Goal: Transaction & Acquisition: Obtain resource

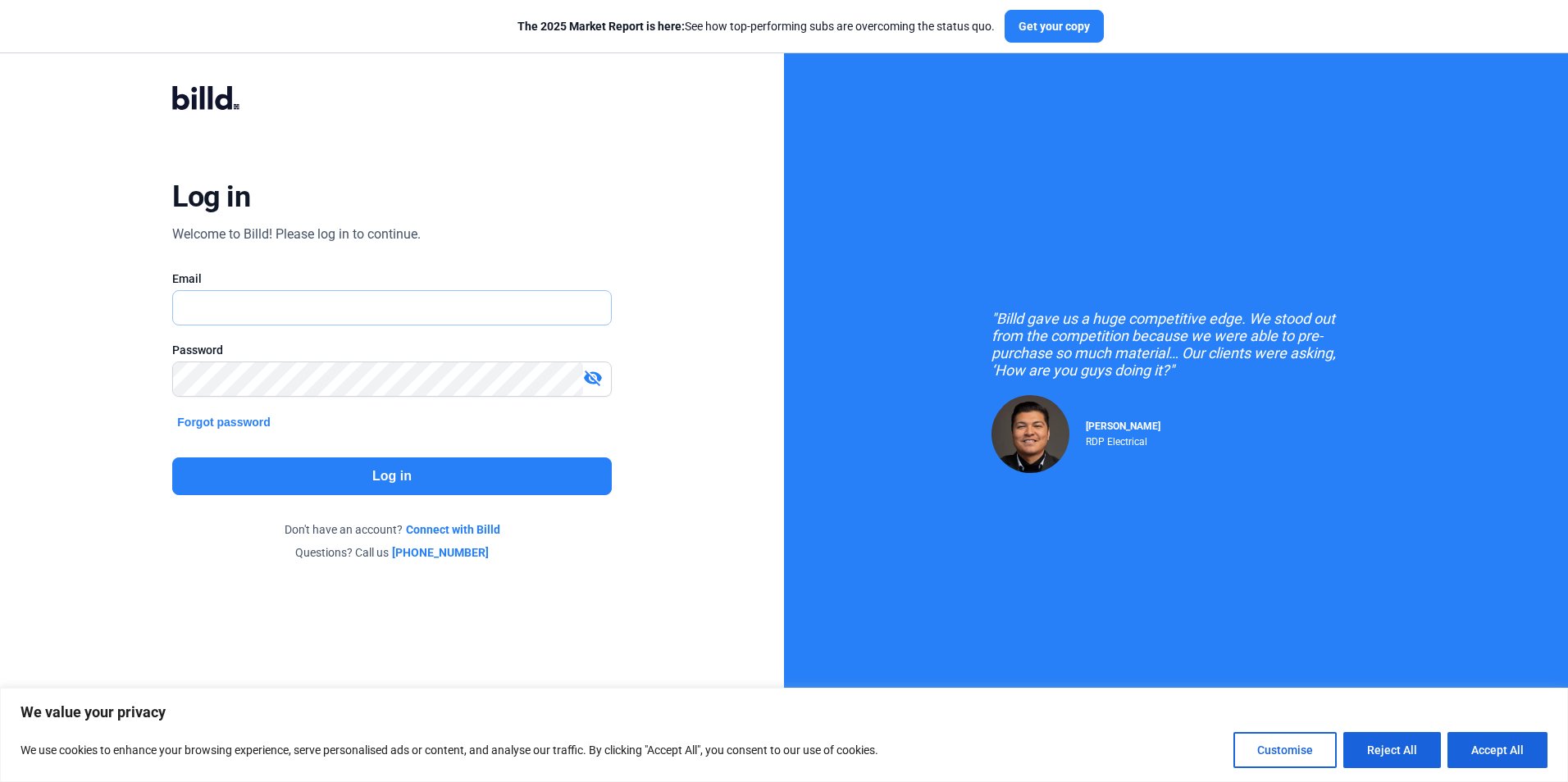
type input "[EMAIL_ADDRESS][DOMAIN_NAME]"
click at [397, 484] on button "Log in" at bounding box center [391, 476] width 438 height 38
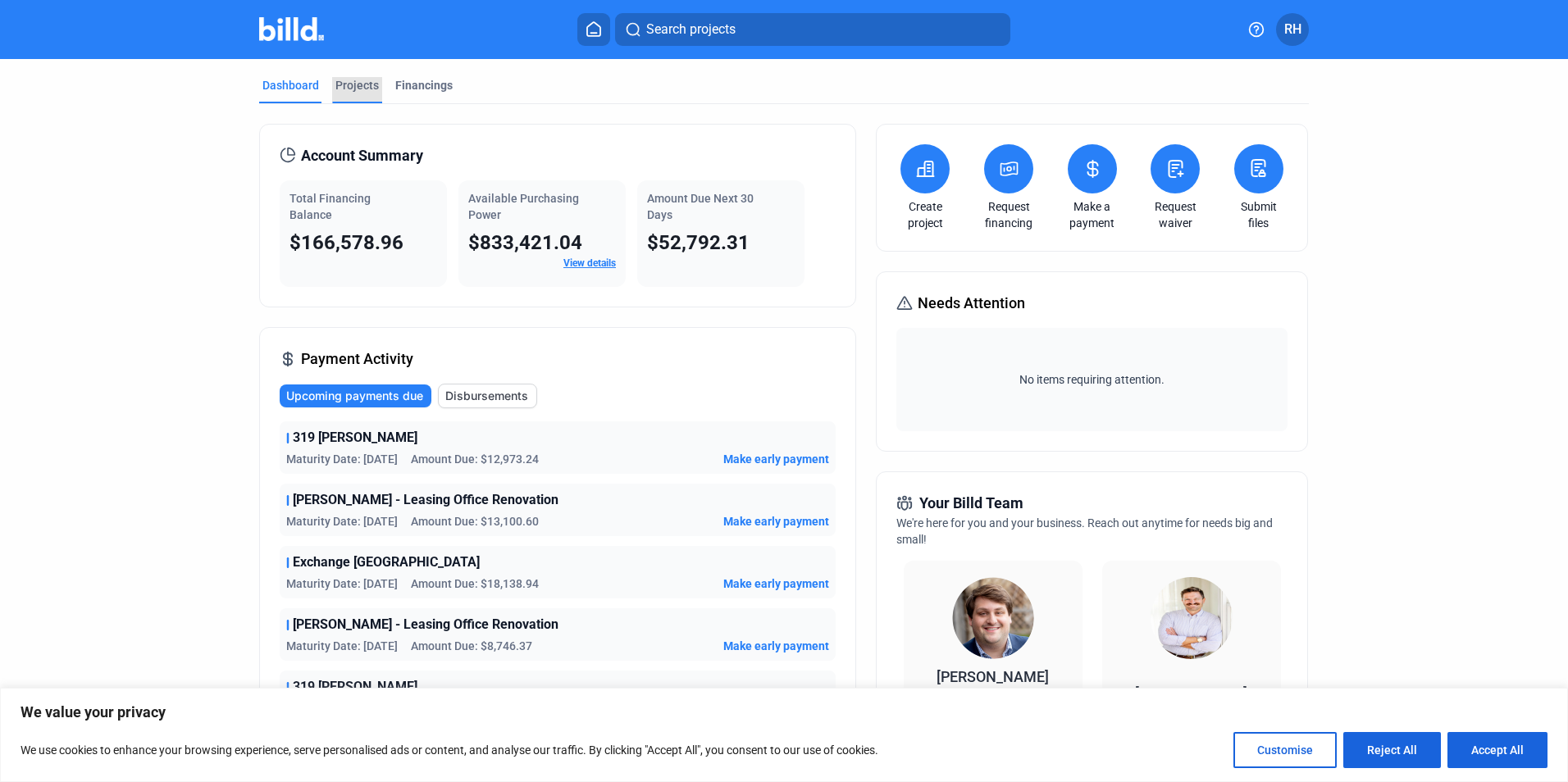
click at [358, 82] on div "Projects" at bounding box center [357, 85] width 44 height 16
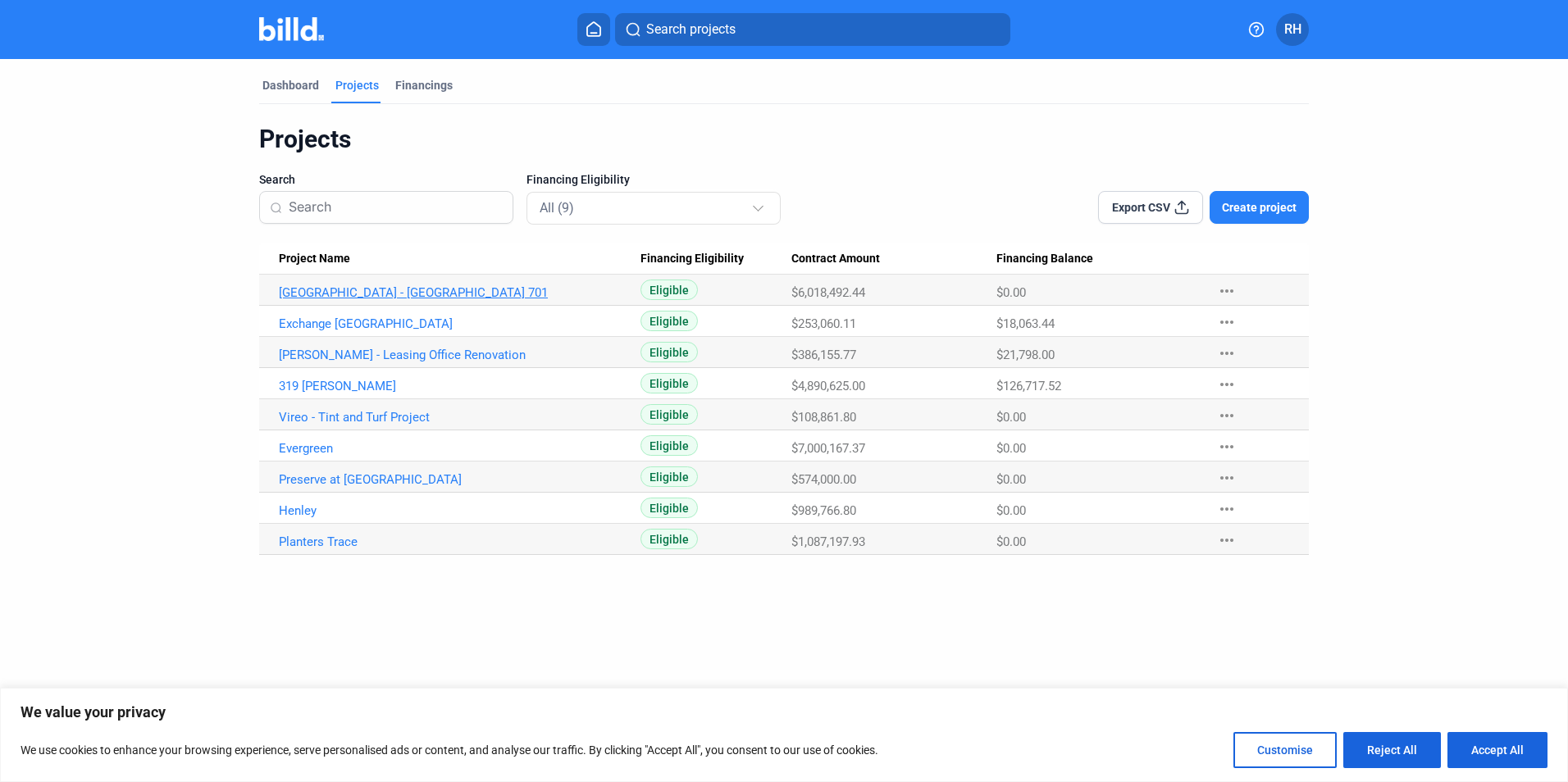
click at [389, 296] on link "[GEOGRAPHIC_DATA] - [GEOGRAPHIC_DATA] 701" at bounding box center [459, 292] width 362 height 15
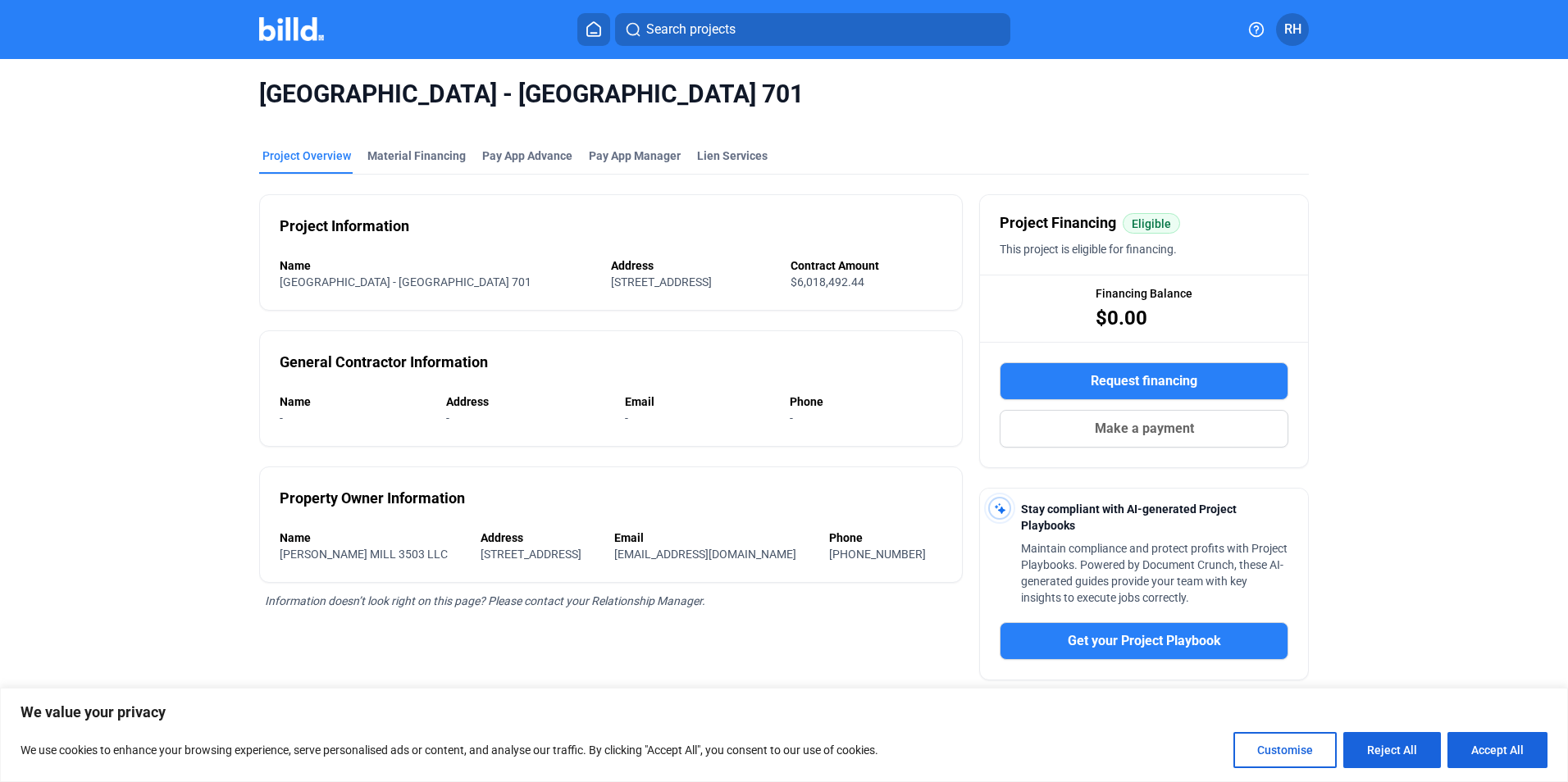
click at [1101, 376] on span "Request financing" at bounding box center [1144, 381] width 107 height 20
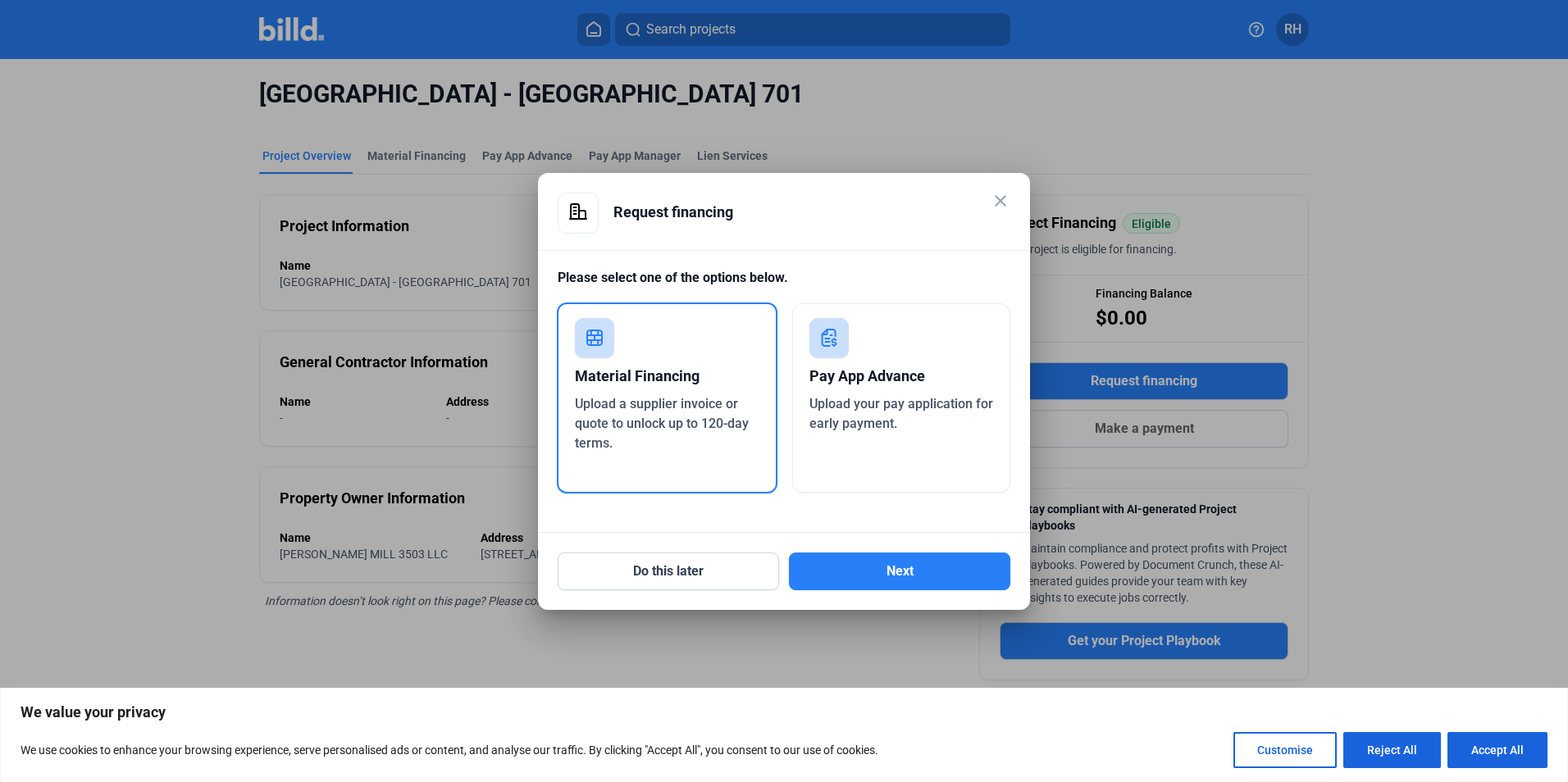
click at [646, 378] on div "Material Financing" at bounding box center [667, 376] width 185 height 36
click at [922, 577] on button "Next" at bounding box center [900, 571] width 222 height 38
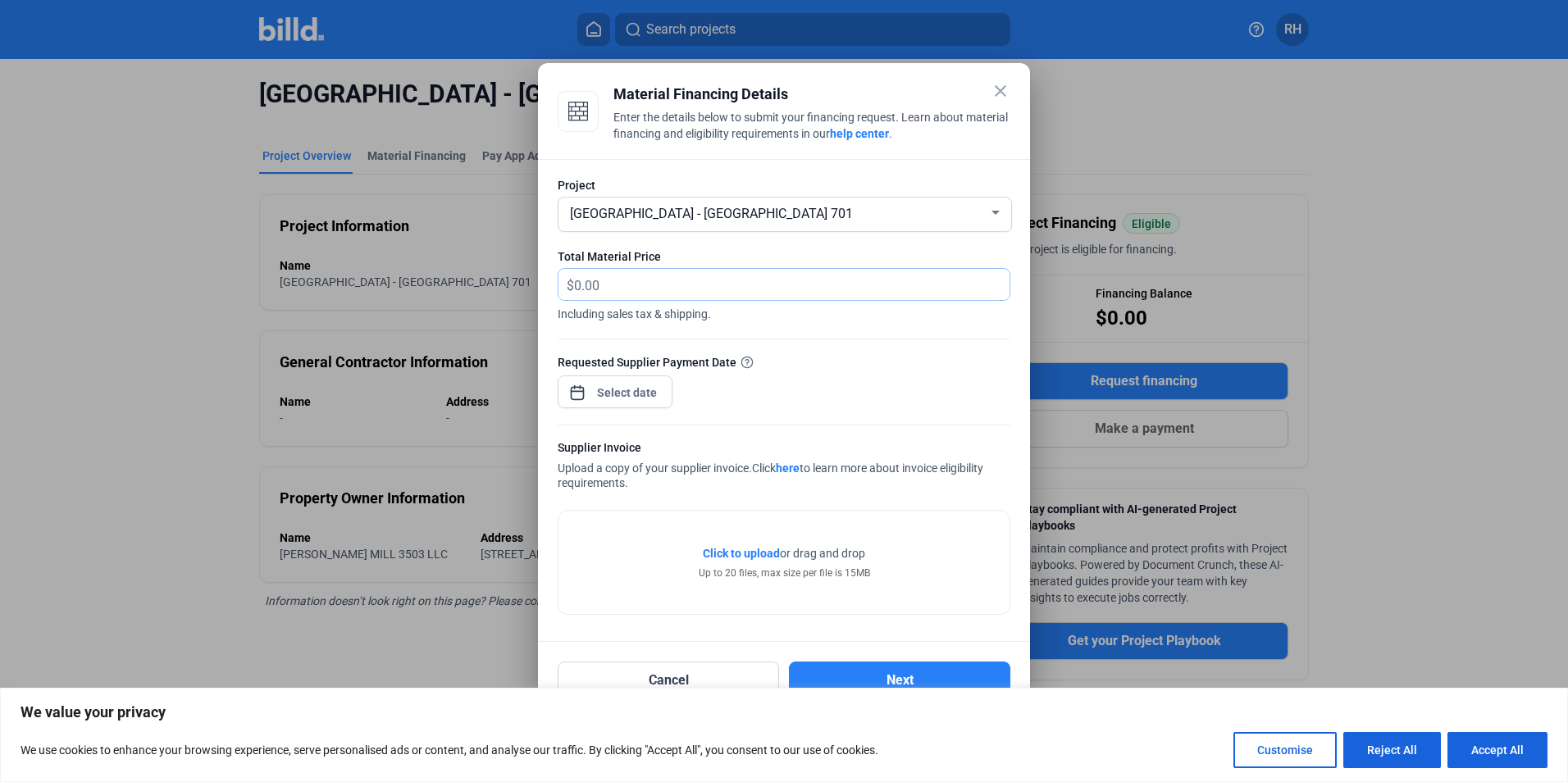
click at [643, 277] on input "text" at bounding box center [782, 284] width 417 height 32
type input "54,938.88"
click at [648, 393] on div "close Material Financing Details Enter the details below to submit your financi…" at bounding box center [784, 391] width 1568 height 782
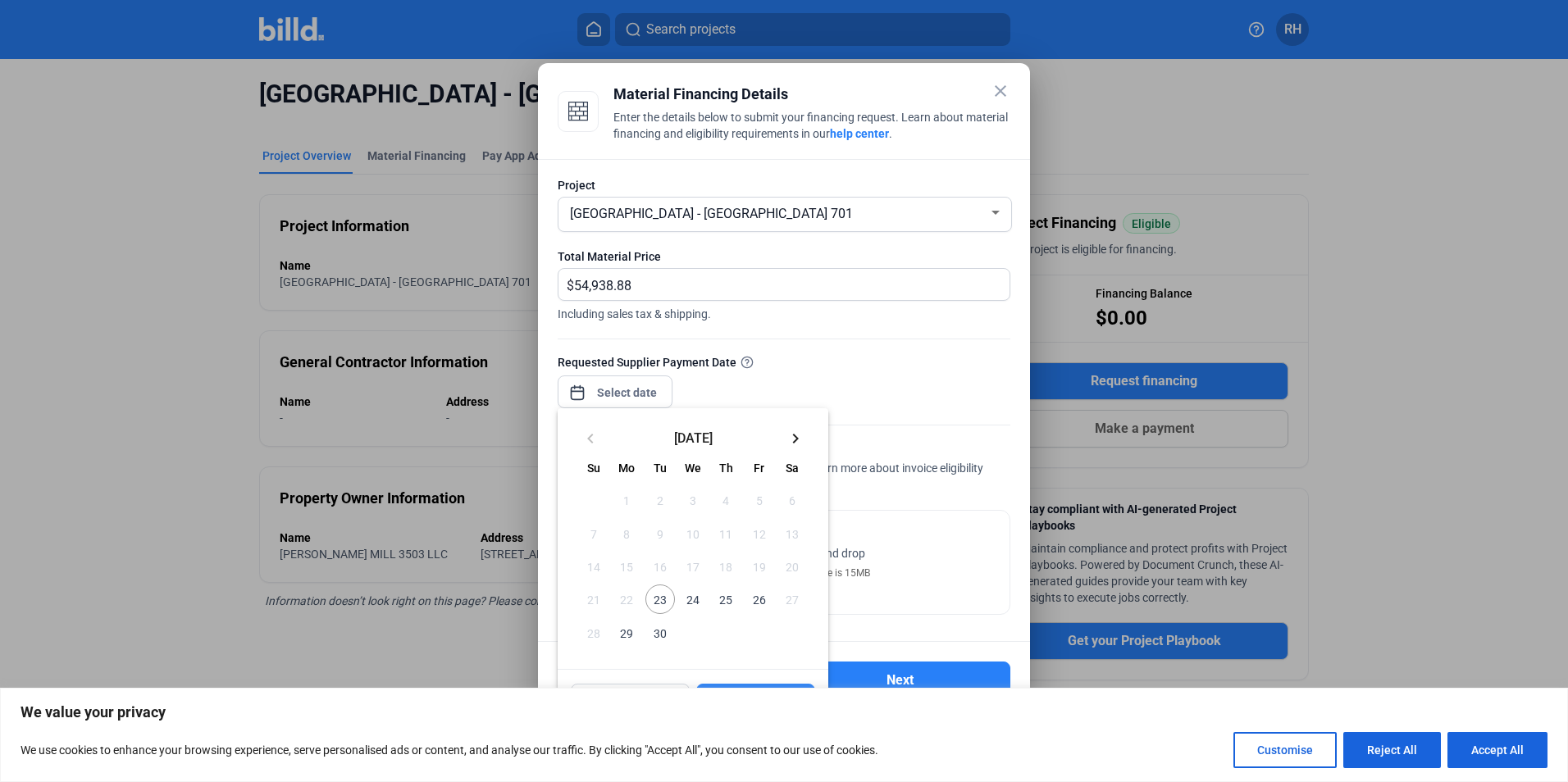
click at [662, 596] on span "23" at bounding box center [660, 599] width 29 height 29
click at [902, 531] on div at bounding box center [784, 391] width 1568 height 782
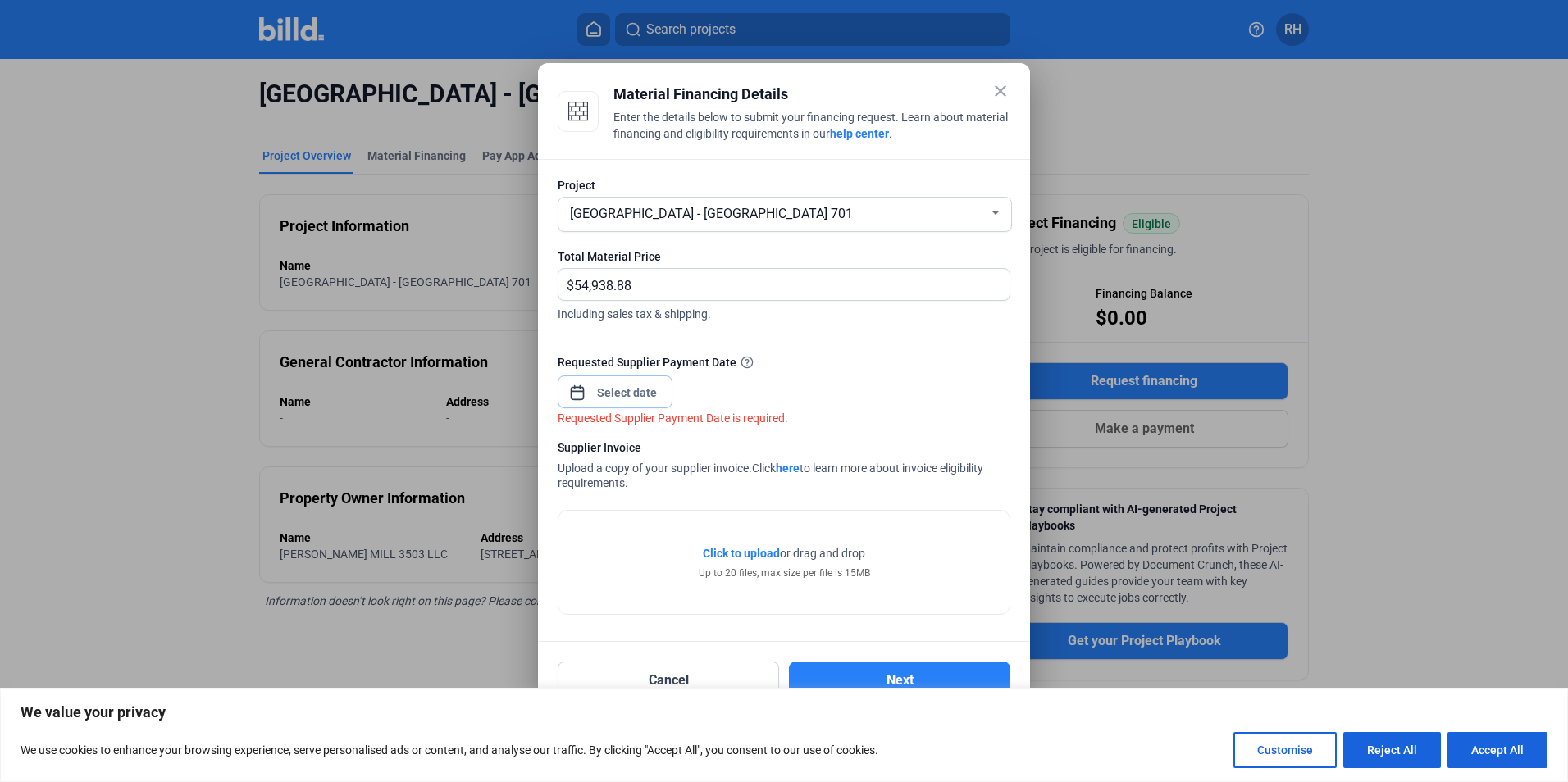
click at [598, 395] on input at bounding box center [628, 393] width 70 height 20
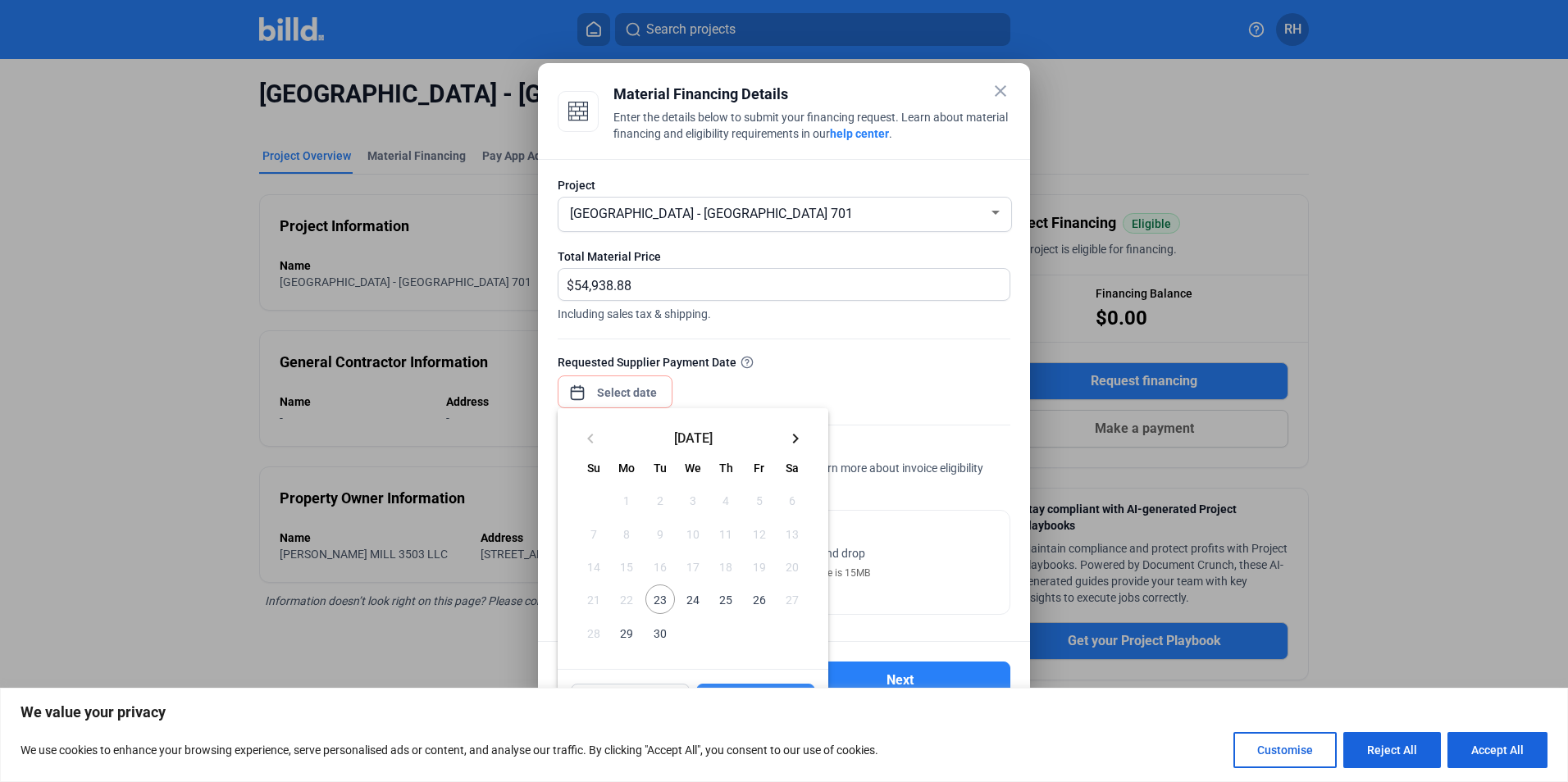
click at [659, 601] on span "23" at bounding box center [660, 599] width 29 height 29
drag, startPoint x: 1563, startPoint y: 424, endPoint x: 1575, endPoint y: 549, distance: 125.6
click at [1567, 549] on html "We value your privacy We use cookies to enhance your browsing experience, serve…" at bounding box center [784, 391] width 1568 height 782
click at [1564, 673] on div at bounding box center [784, 391] width 1568 height 782
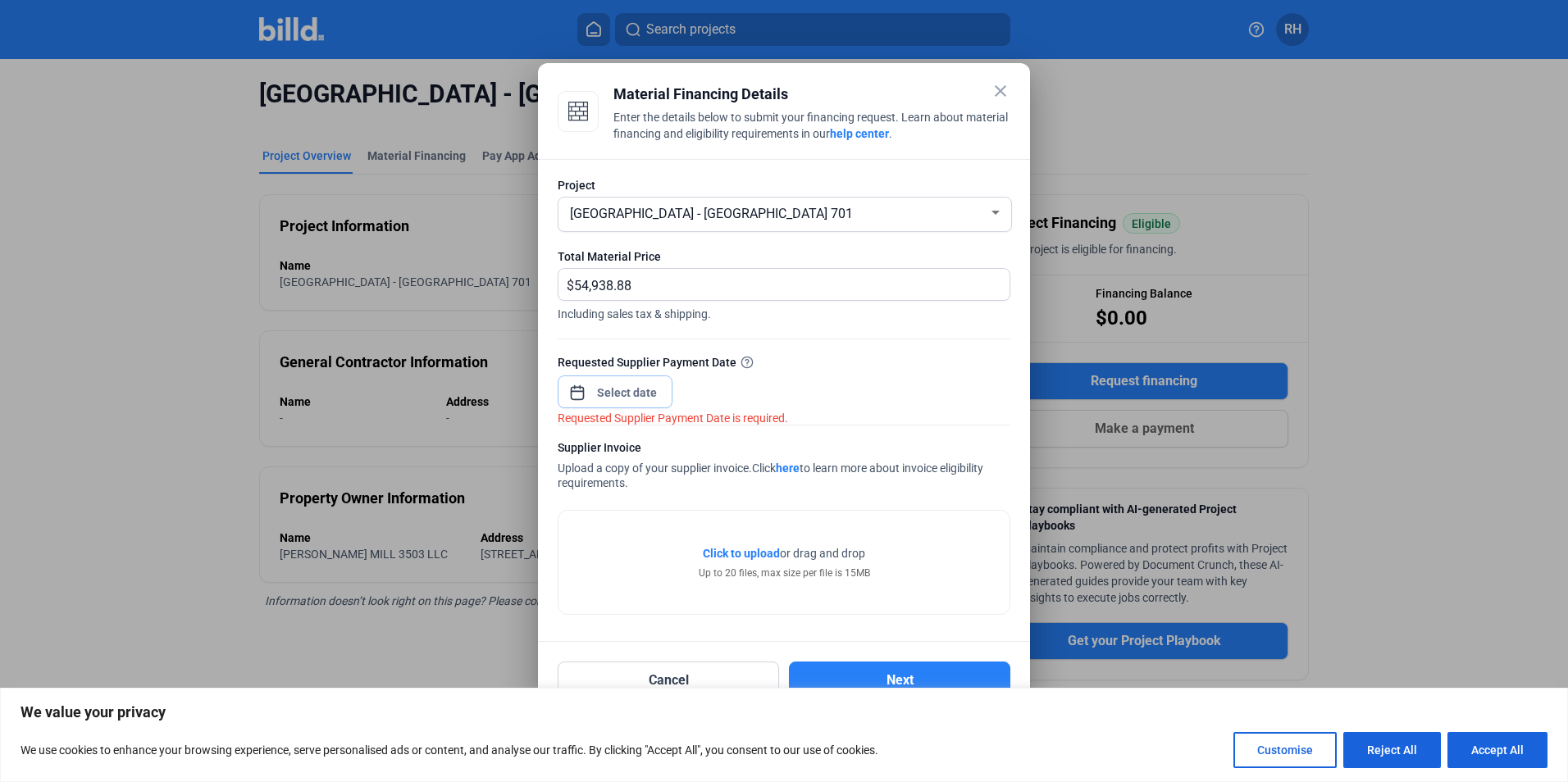
click at [589, 390] on span "Open calendar" at bounding box center [578, 385] width 40 height 40
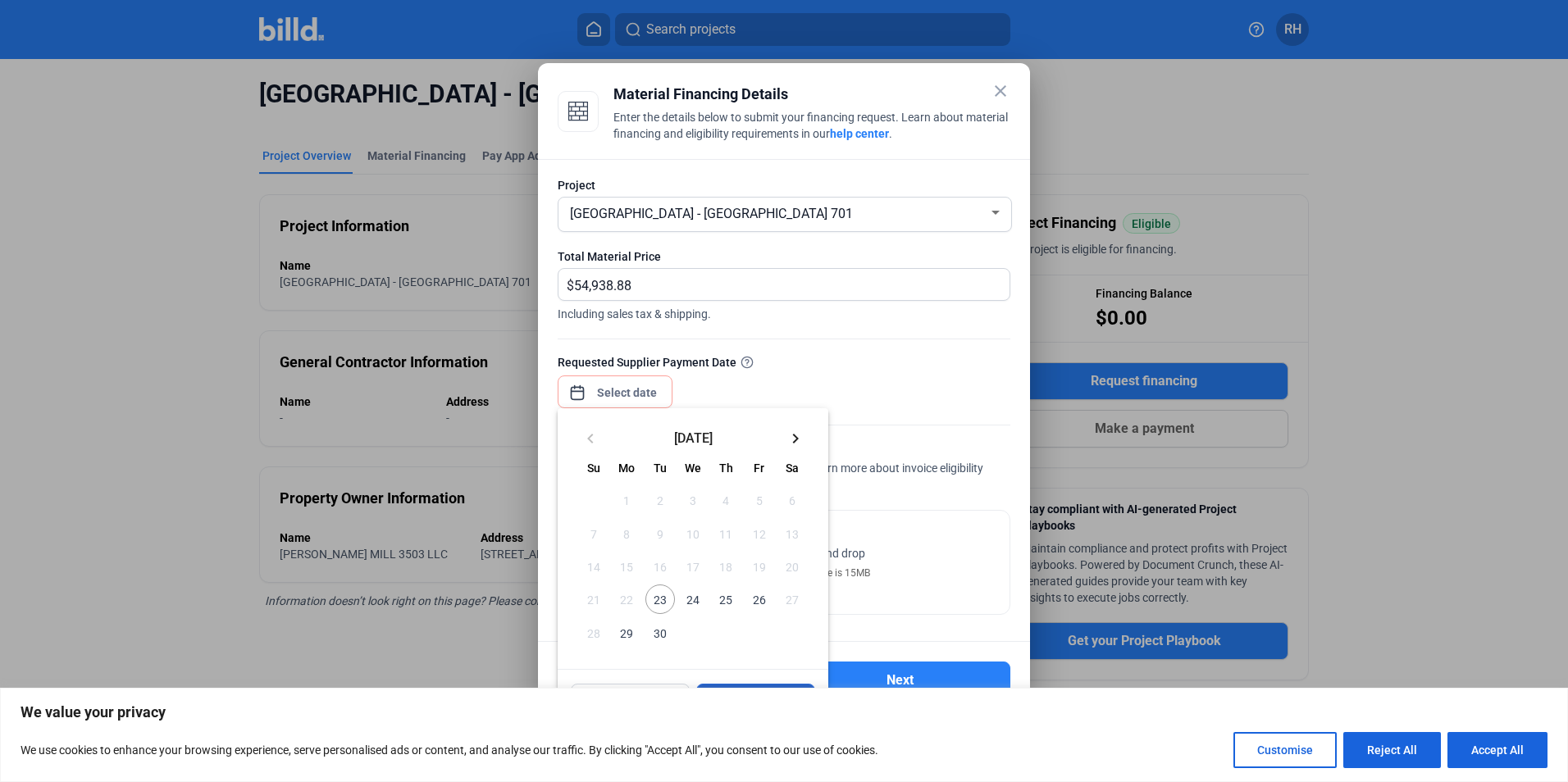
click at [714, 685] on button "Apply" at bounding box center [756, 700] width 119 height 33
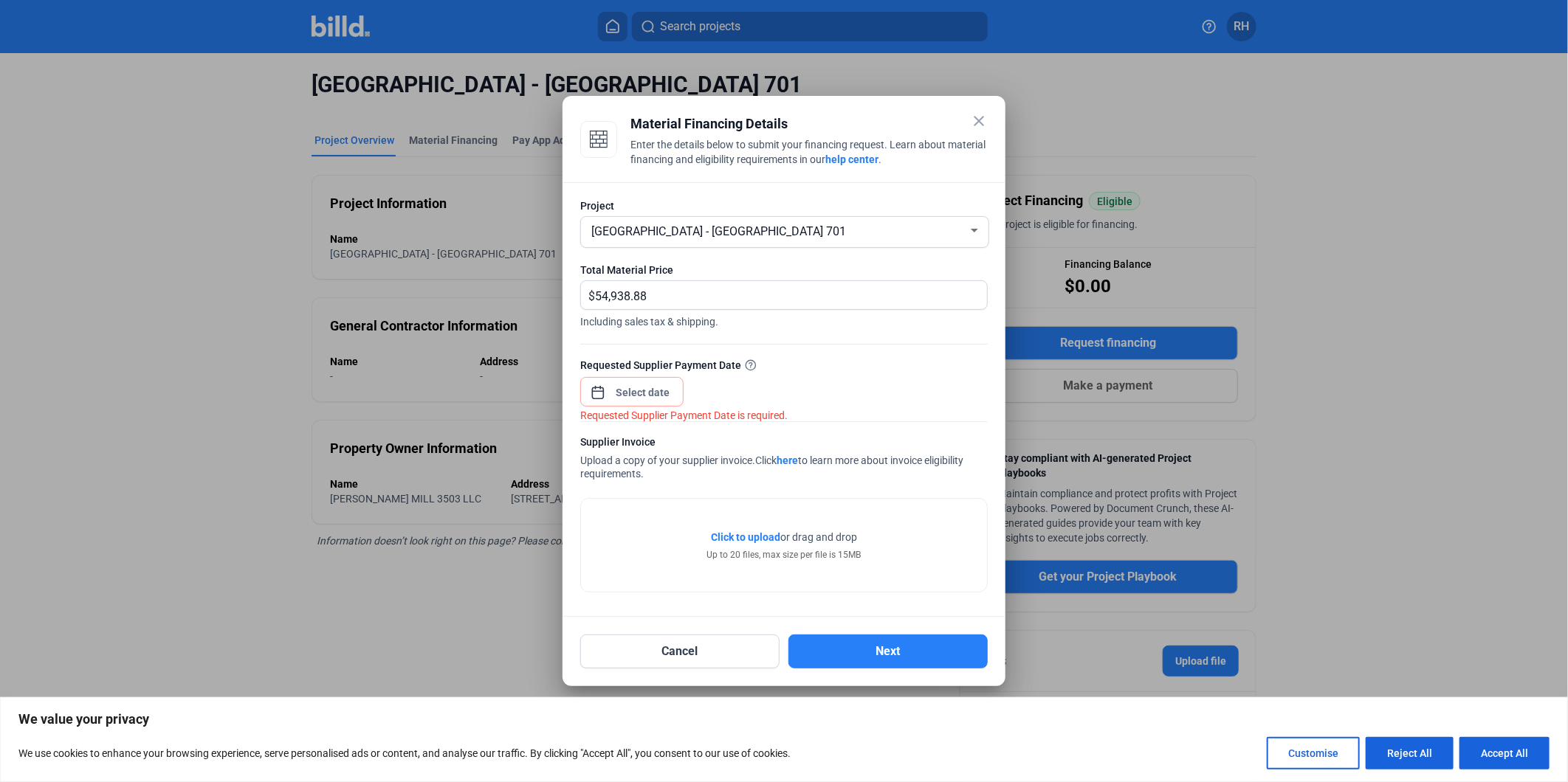
drag, startPoint x: 1354, startPoint y: 1, endPoint x: 894, endPoint y: 396, distance: 606.3
click at [898, 396] on div "Requested Supplier Payment Date Requested Supplier Payment Date is required." at bounding box center [784, 389] width 408 height 64
click at [638, 397] on div "close Material Financing Details Enter the details below to submit your financi…" at bounding box center [784, 391] width 1568 height 782
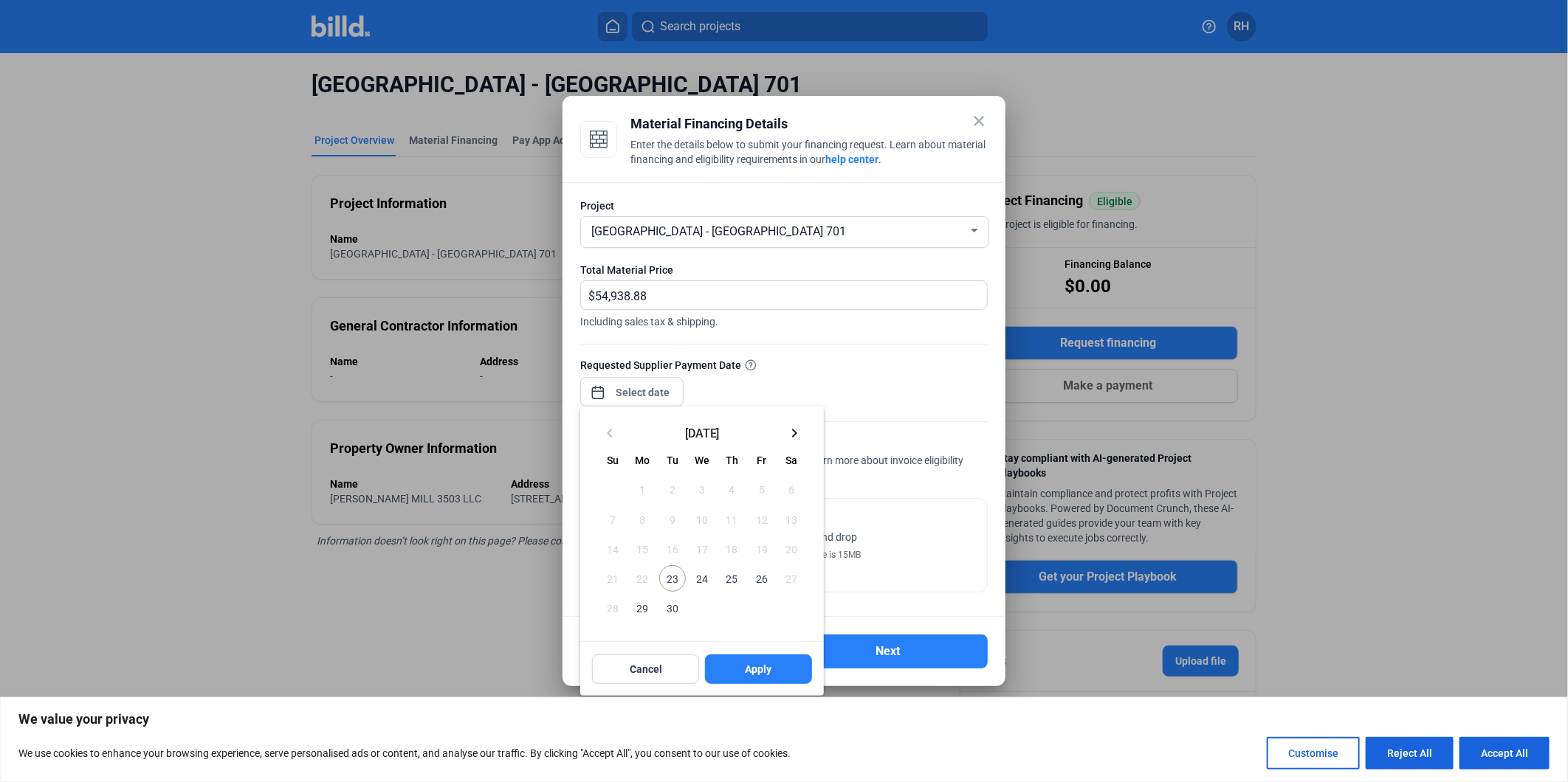
click at [673, 581] on span "23" at bounding box center [673, 579] width 26 height 26
click at [762, 662] on span "Apply" at bounding box center [759, 669] width 26 height 15
type input "[DATE]"
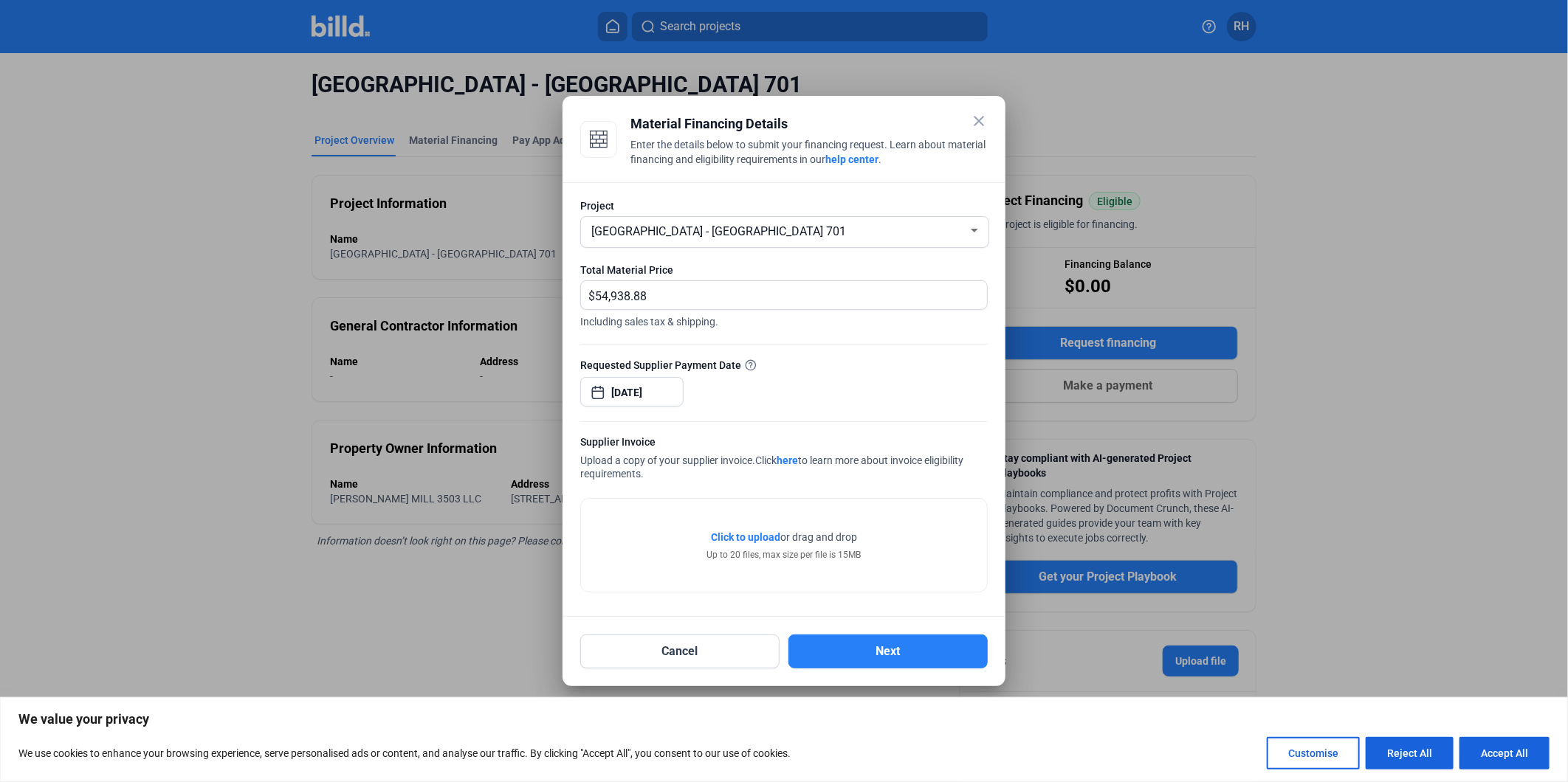
click at [751, 538] on span "Click to upload" at bounding box center [746, 537] width 70 height 12
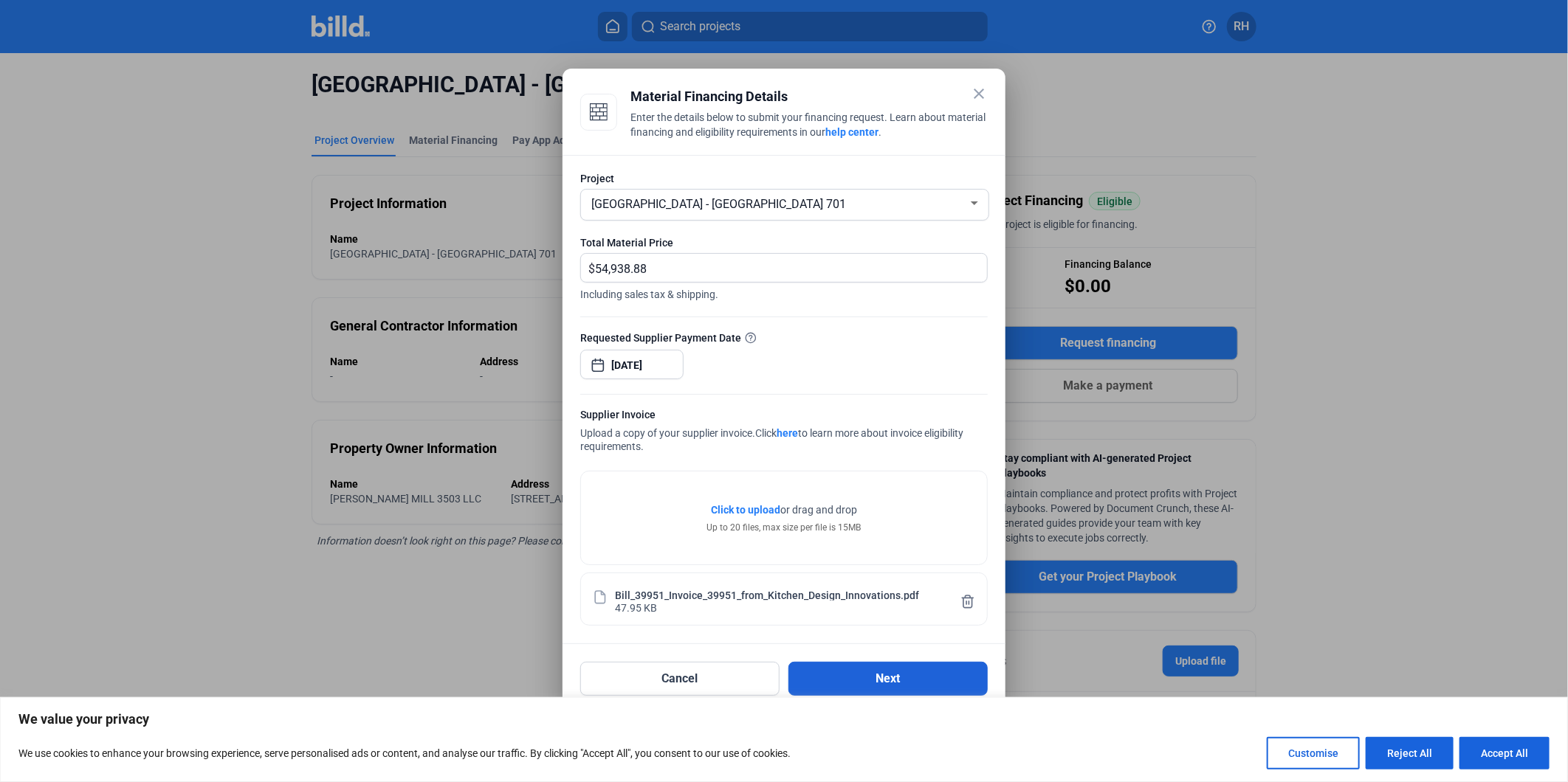
click at [893, 678] on button "Next" at bounding box center [888, 679] width 200 height 34
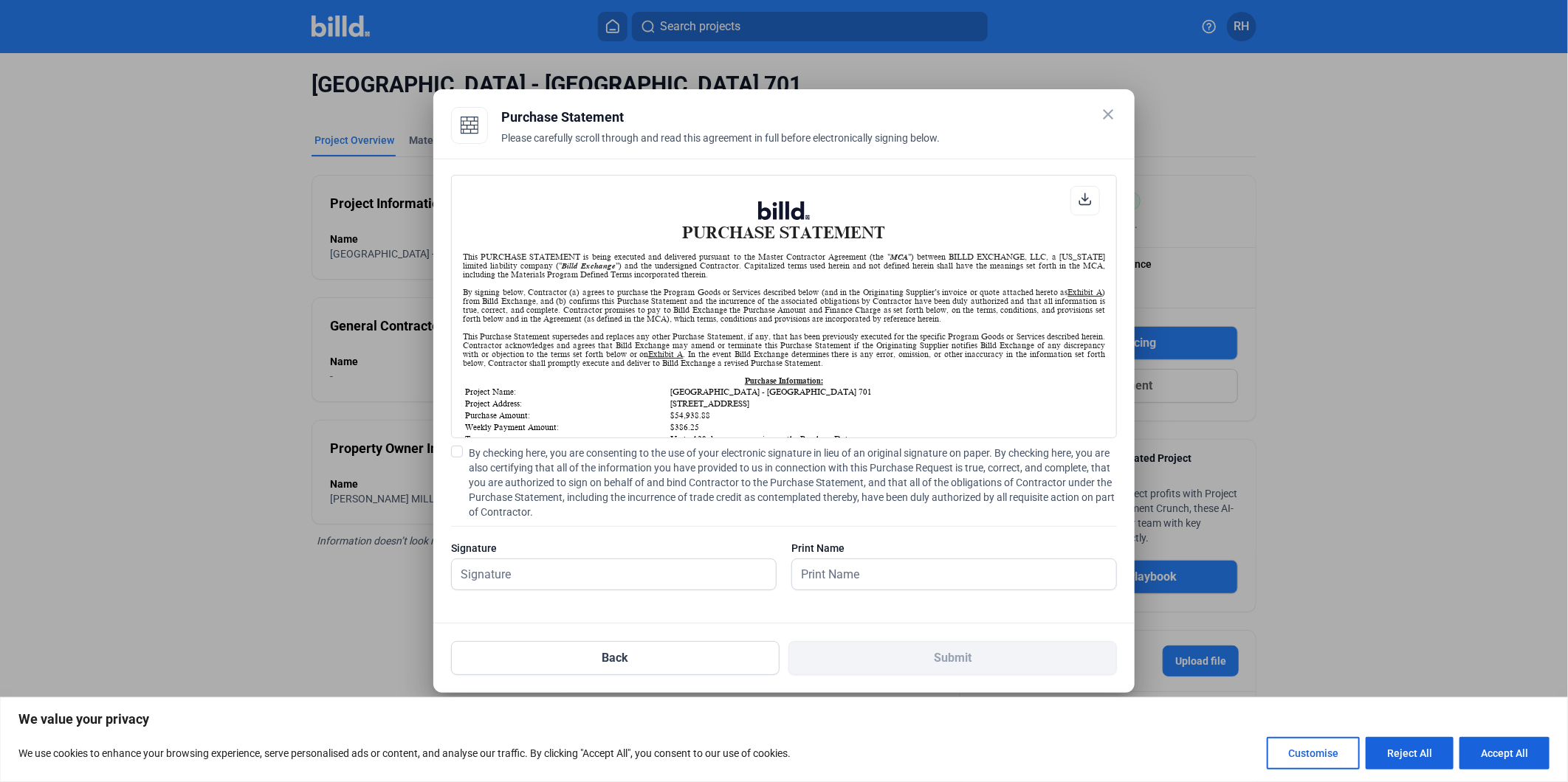
scroll to position [1, 0]
click at [454, 454] on span at bounding box center [457, 451] width 12 height 12
click at [0, 0] on input "By checking here, you are consenting to the use of your electronic signature in…" at bounding box center [0, 0] width 0 height 0
click at [613, 653] on button "Back" at bounding box center [615, 658] width 329 height 34
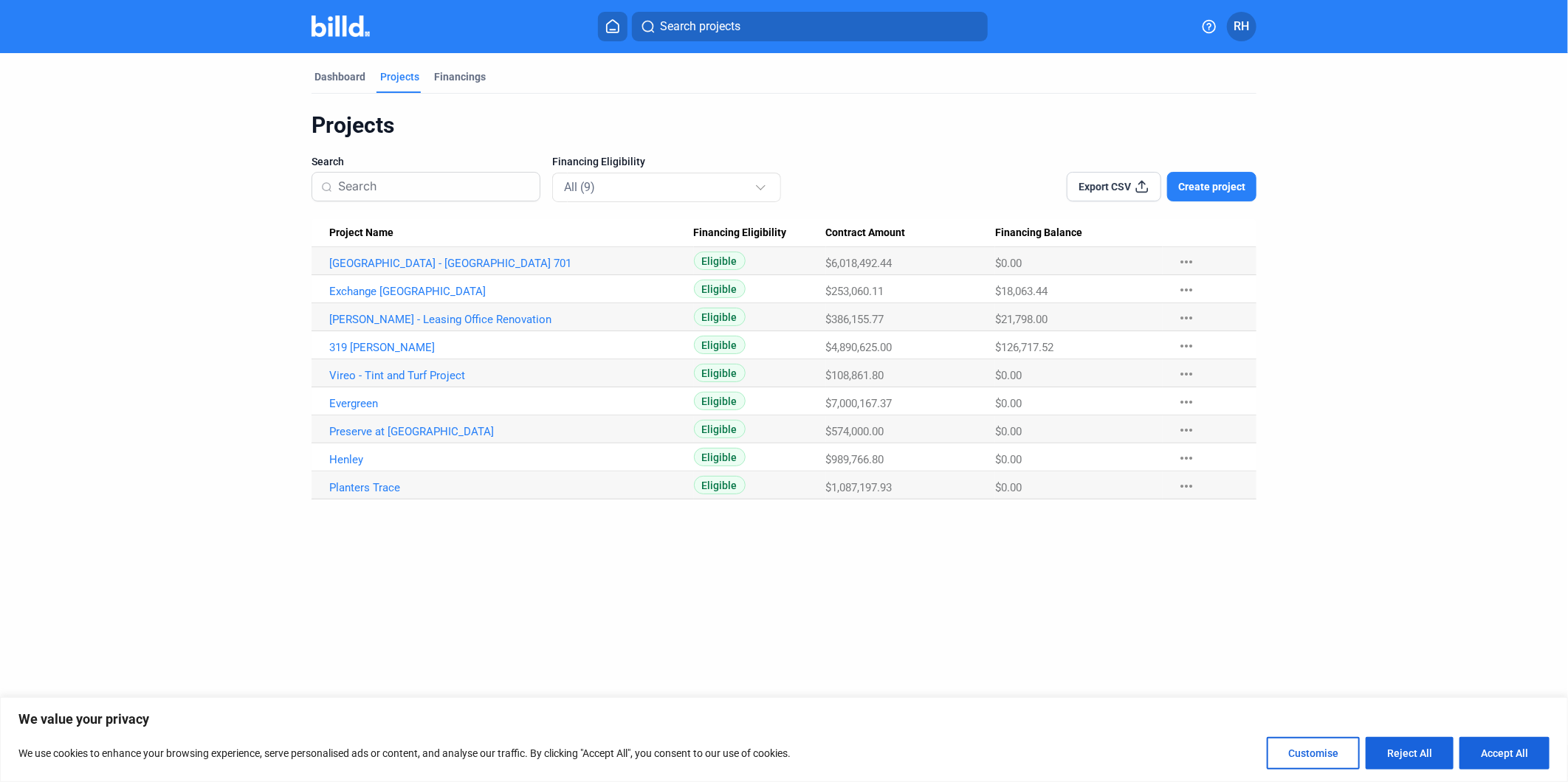
click at [1245, 22] on span "RH" at bounding box center [1242, 26] width 15 height 18
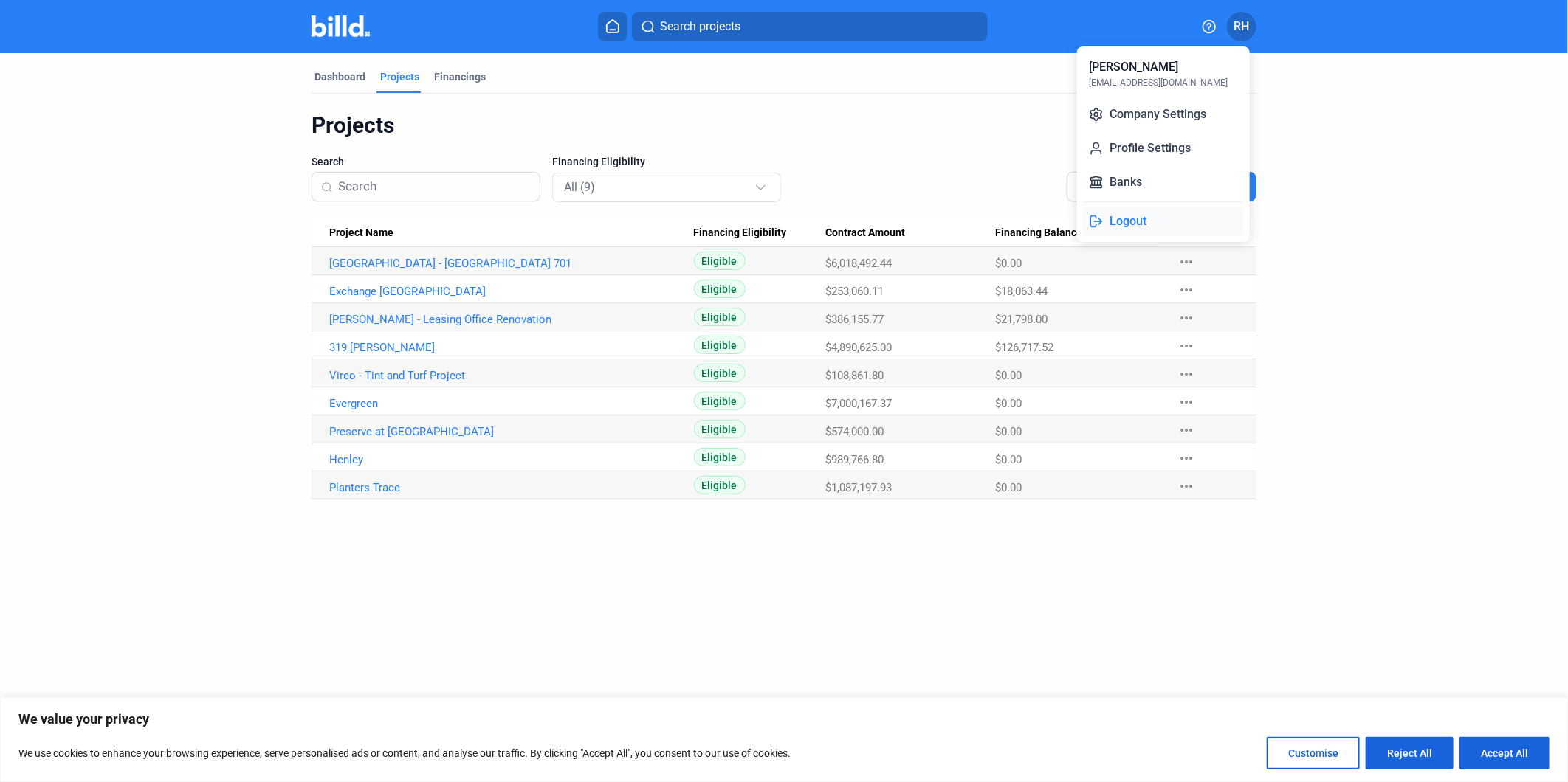
click at [1131, 216] on button "Logout" at bounding box center [1164, 221] width 161 height 29
